Goal: Communication & Community: Answer question/provide support

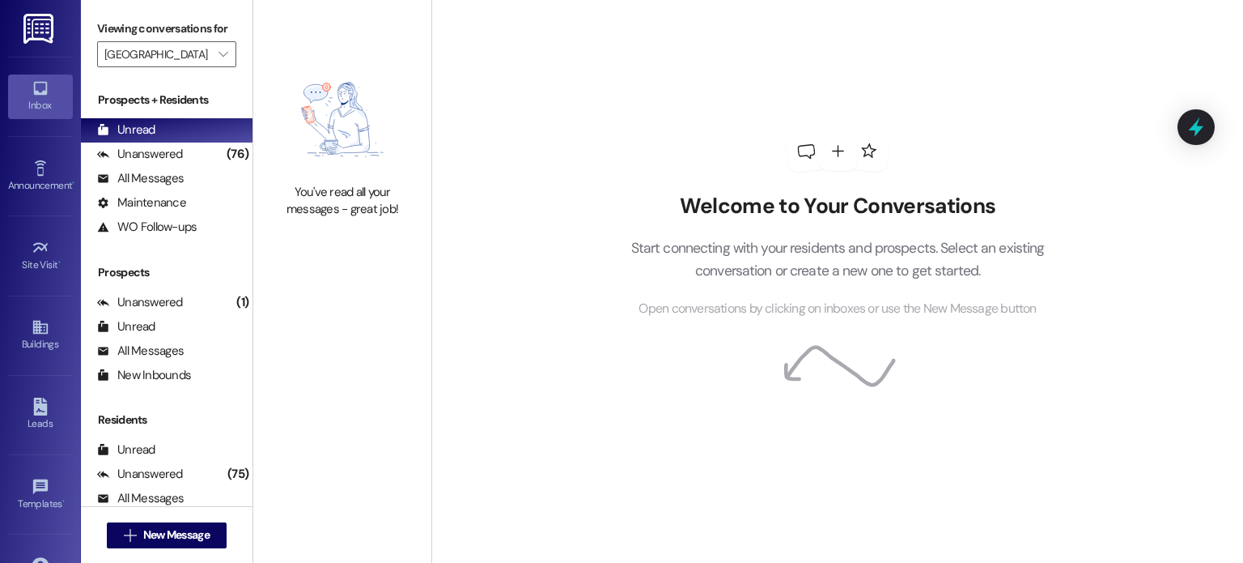
click at [43, 83] on icon at bounding box center [40, 89] width 14 height 14
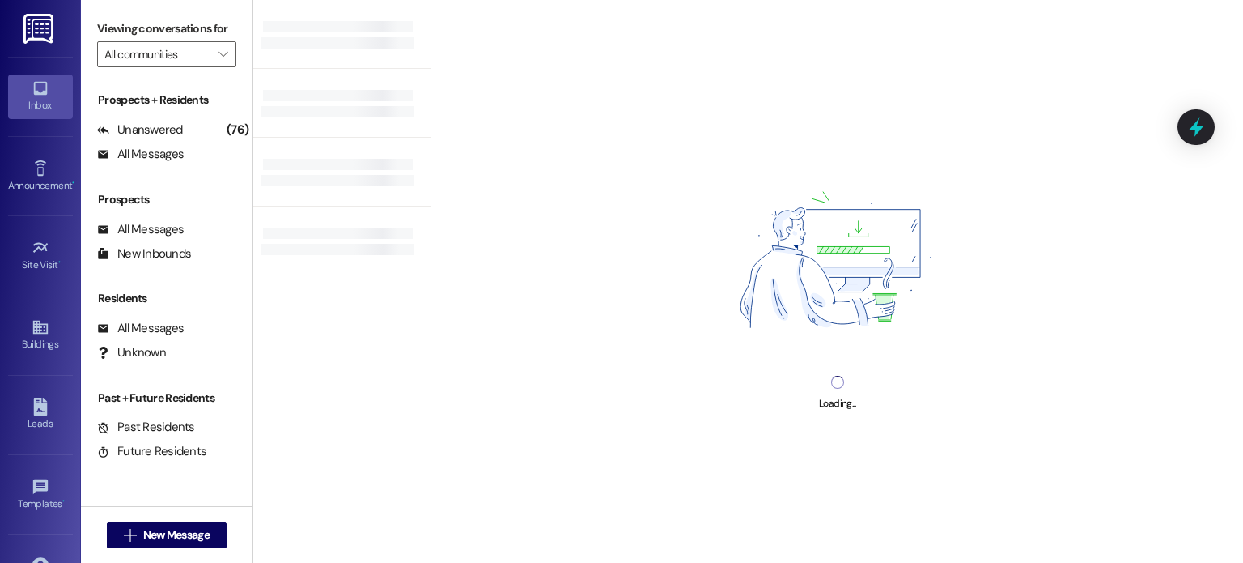
click at [49, 35] on img at bounding box center [39, 29] width 33 height 30
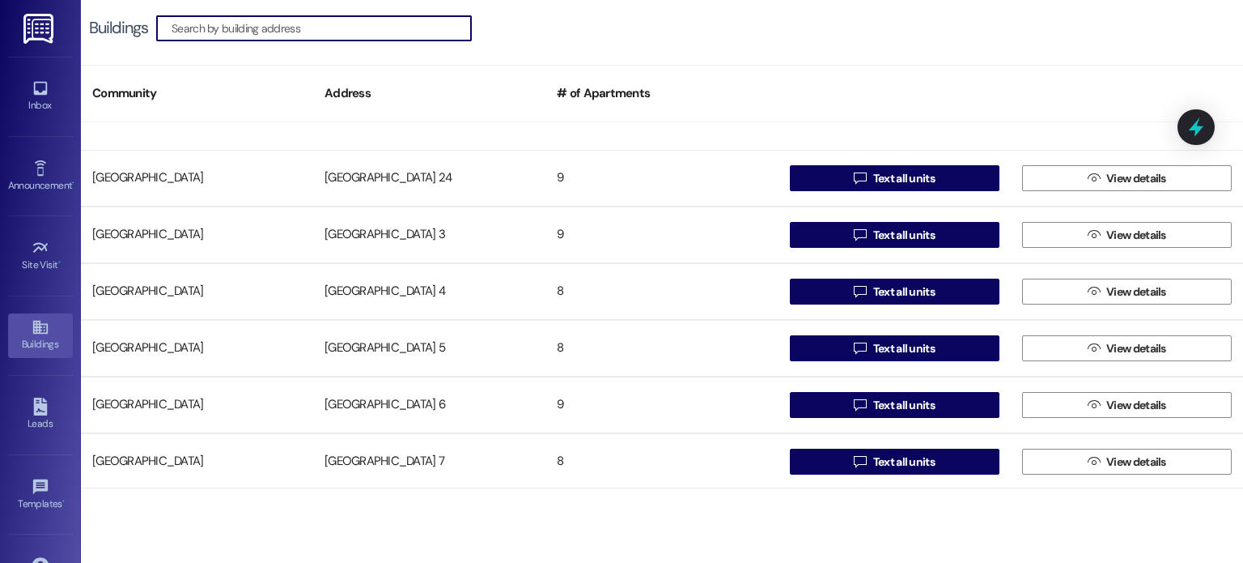
scroll to position [1133, 0]
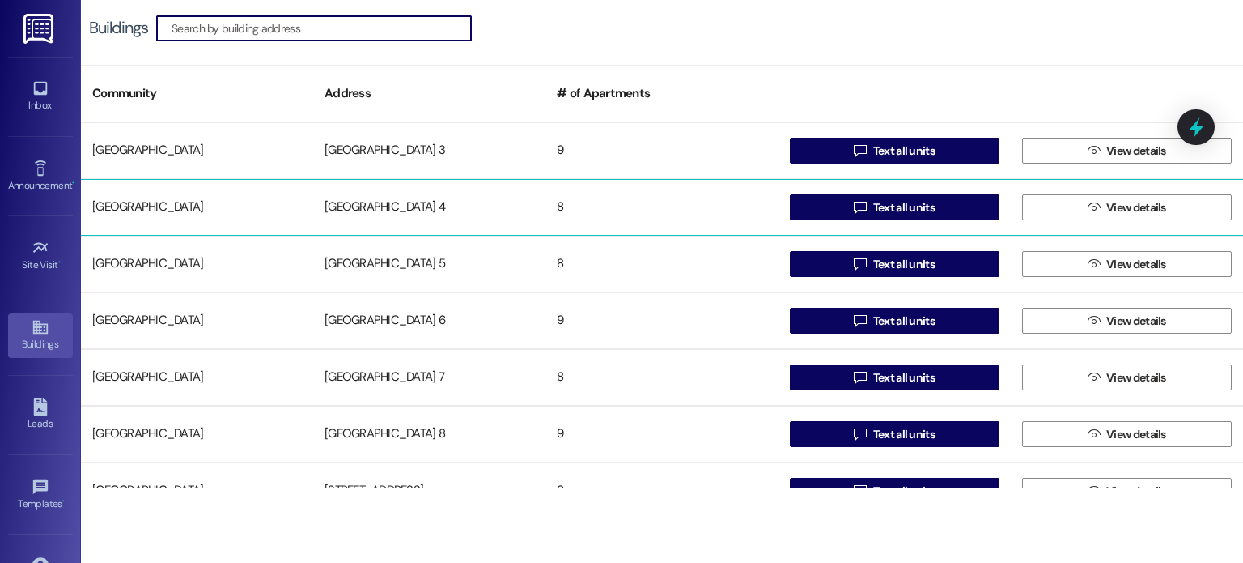
click at [376, 205] on div "[GEOGRAPHIC_DATA] 4" at bounding box center [429, 207] width 232 height 32
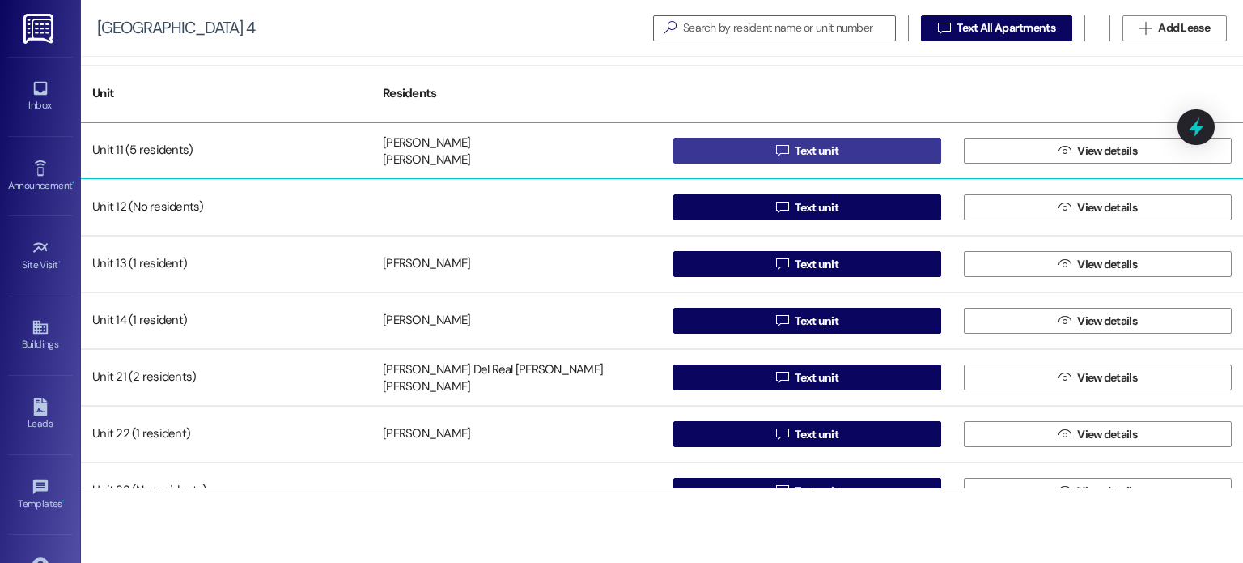
click at [732, 147] on button " Text unit" at bounding box center [807, 151] width 268 height 26
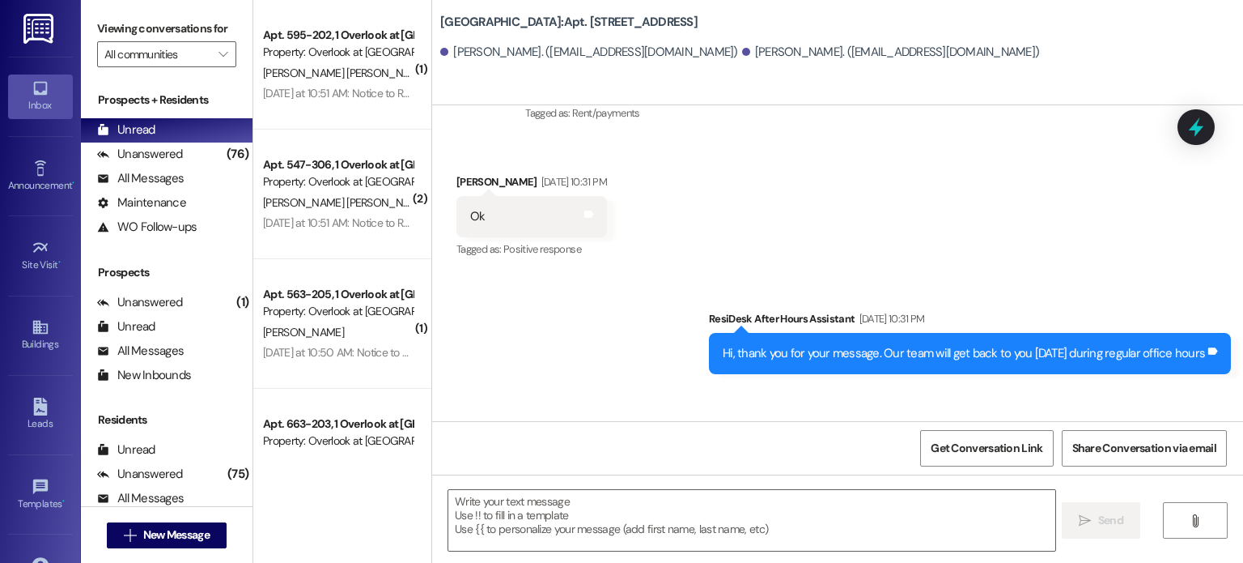
scroll to position [39559, 0]
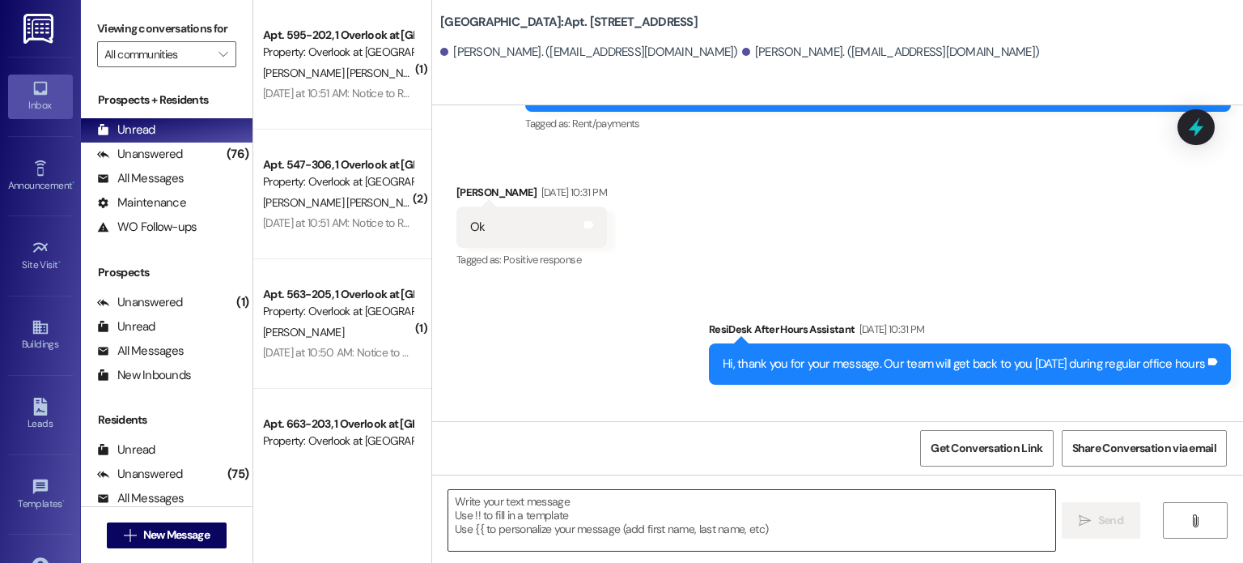
click at [518, 500] on textarea at bounding box center [751, 520] width 606 height 61
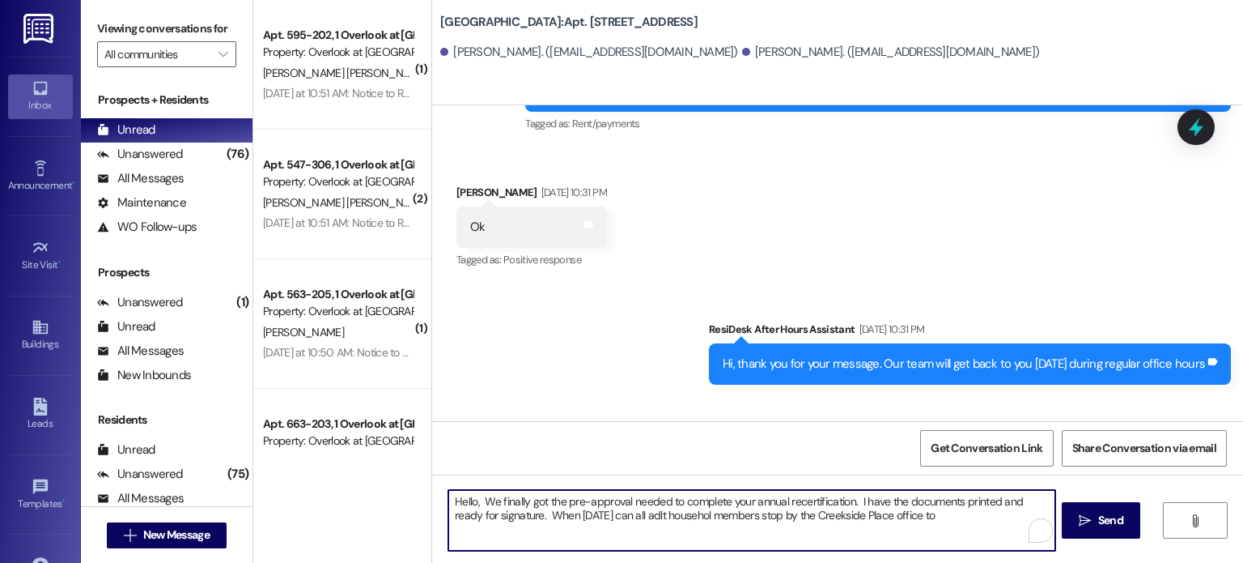
click at [667, 512] on textarea "Hello, We finally got the pre-approval needed to complete your annual recertifi…" at bounding box center [751, 520] width 606 height 61
click at [612, 512] on textarea "Hello, We finally got the pre-approval needed to complete your annual recertifi…" at bounding box center [751, 520] width 606 height 61
click at [855, 500] on textarea "Hello, We finally got the pre-approval needed to complete your annual recertifi…" at bounding box center [751, 520] width 606 height 61
click at [848, 503] on textarea "Hello, We finally got the pre-approval needed to complete your annual recertifi…" at bounding box center [751, 520] width 606 height 61
drag, startPoint x: 848, startPoint y: 502, endPoint x: 883, endPoint y: 501, distance: 34.8
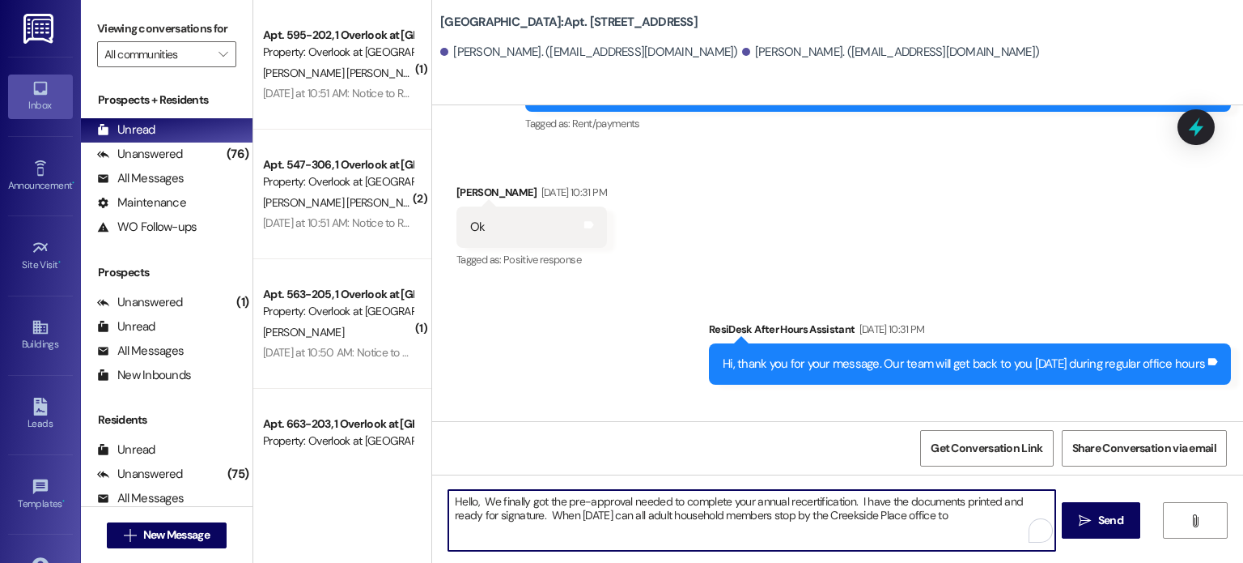
click at [883, 501] on textarea "Hello, We finally got the pre-approval needed to complete your annual recertifi…" at bounding box center [751, 520] width 606 height 61
click at [923, 503] on textarea "Hello, We finally got the pre-approval needed to complete your annual recertifi…" at bounding box center [751, 520] width 606 height 61
click at [898, 518] on textarea "Hello, We finally got the pre-approval needed to complete your annual recertifi…" at bounding box center [751, 520] width 606 height 61
type textarea "Hello, We finally got the pre-approval needed to complete your annual recertifi…"
click at [1095, 517] on span "Send" at bounding box center [1111, 520] width 32 height 17
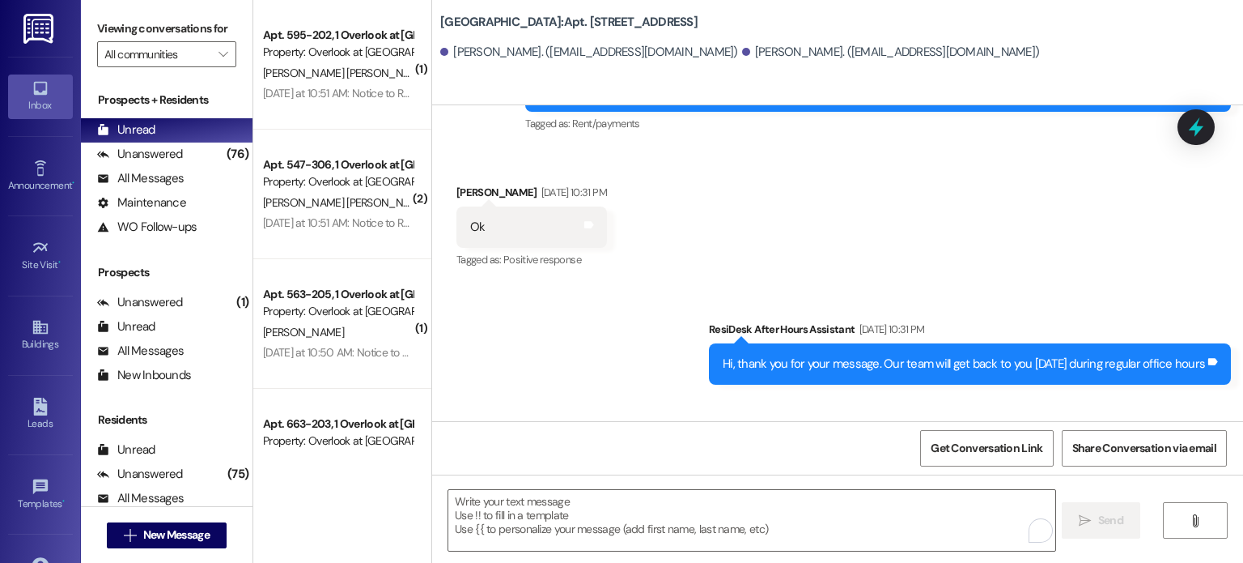
click at [39, 90] on icon at bounding box center [40, 89] width 14 height 14
click at [124, 51] on input "All communities" at bounding box center [157, 54] width 106 height 26
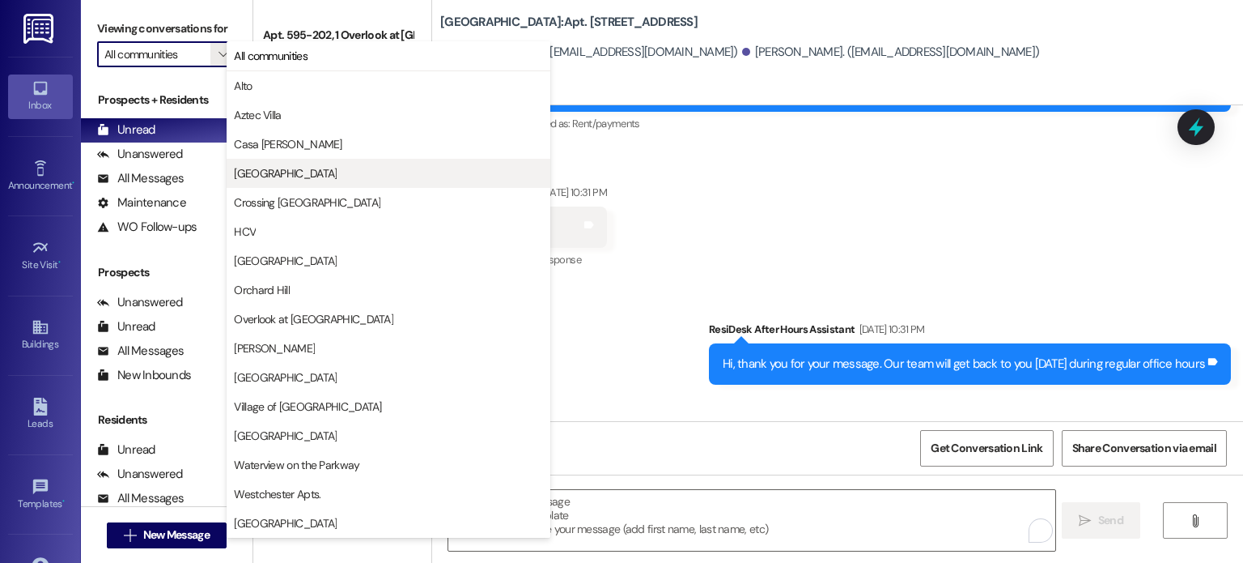
click at [256, 175] on span "[GEOGRAPHIC_DATA]" at bounding box center [285, 173] width 103 height 16
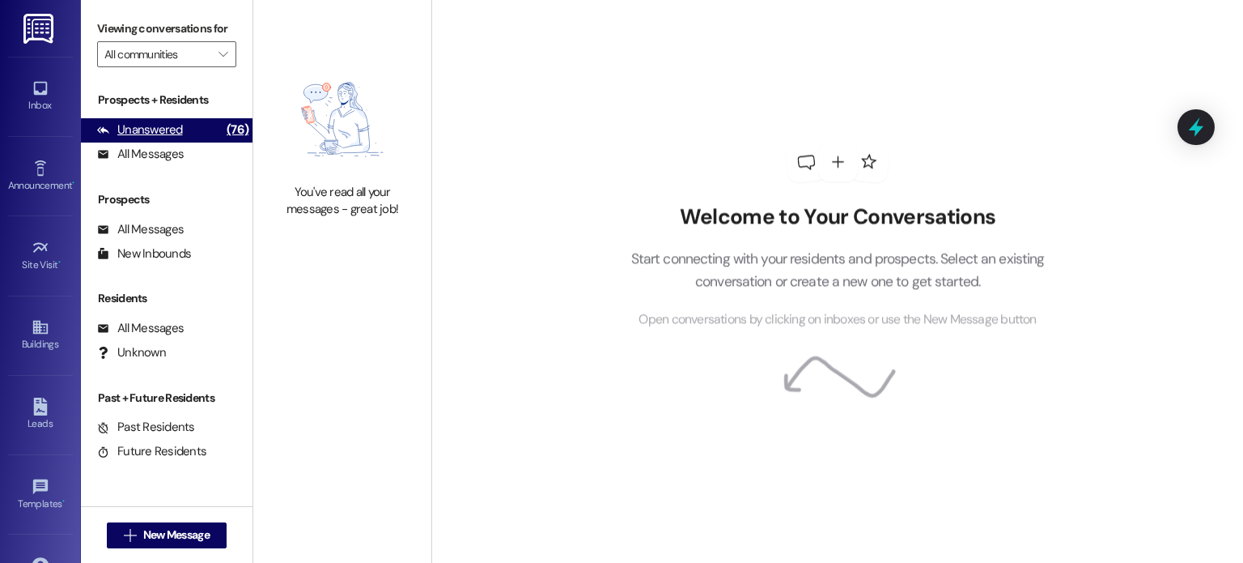
type input "[GEOGRAPHIC_DATA]"
